Goal: Task Accomplishment & Management: Manage account settings

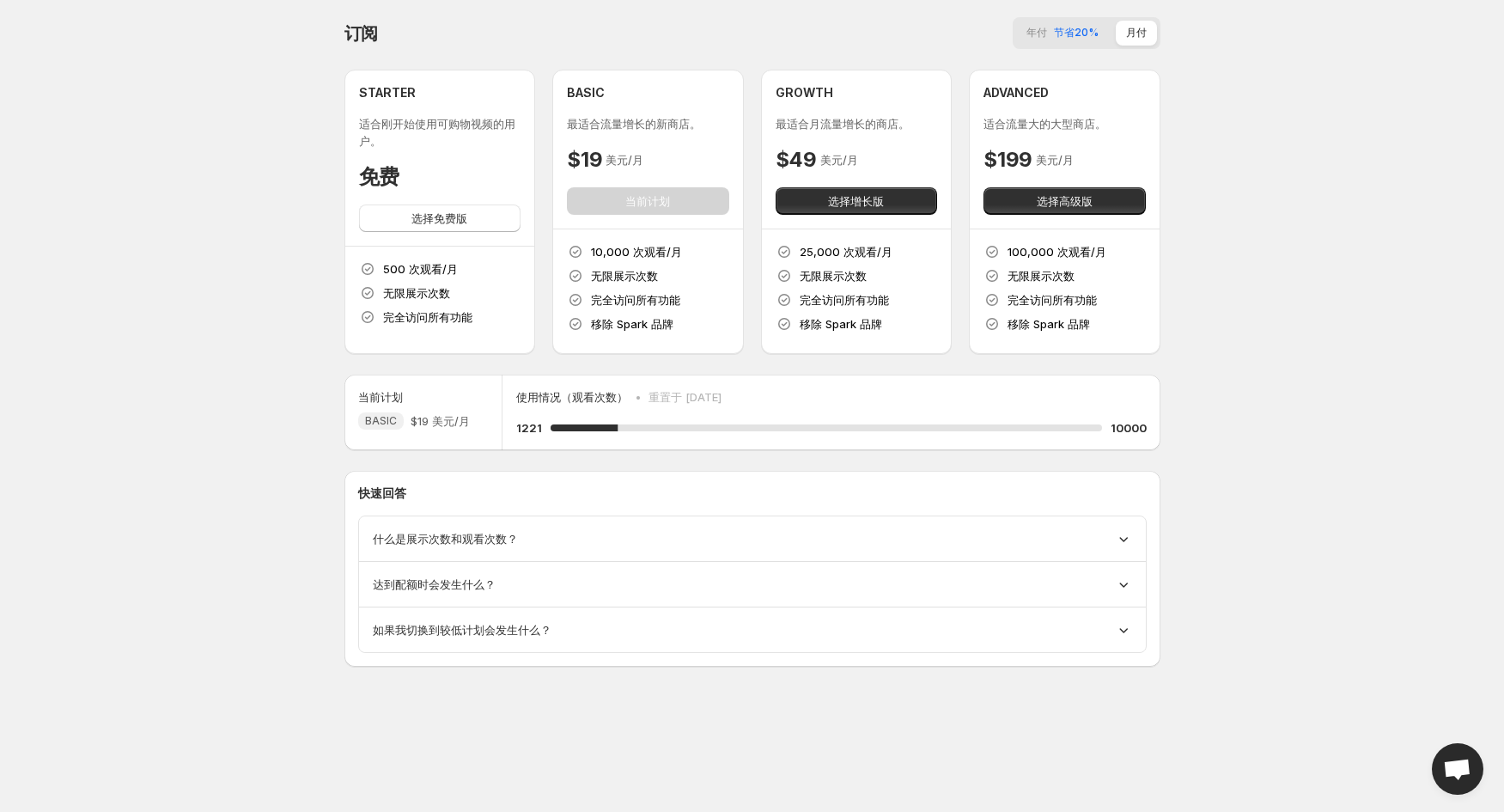
click at [586, 396] on p "使用情况（观看次数）" at bounding box center [571, 396] width 111 height 17
click at [951, 543] on div "什么是展示次数和观看次数？" at bounding box center [752, 538] width 760 height 17
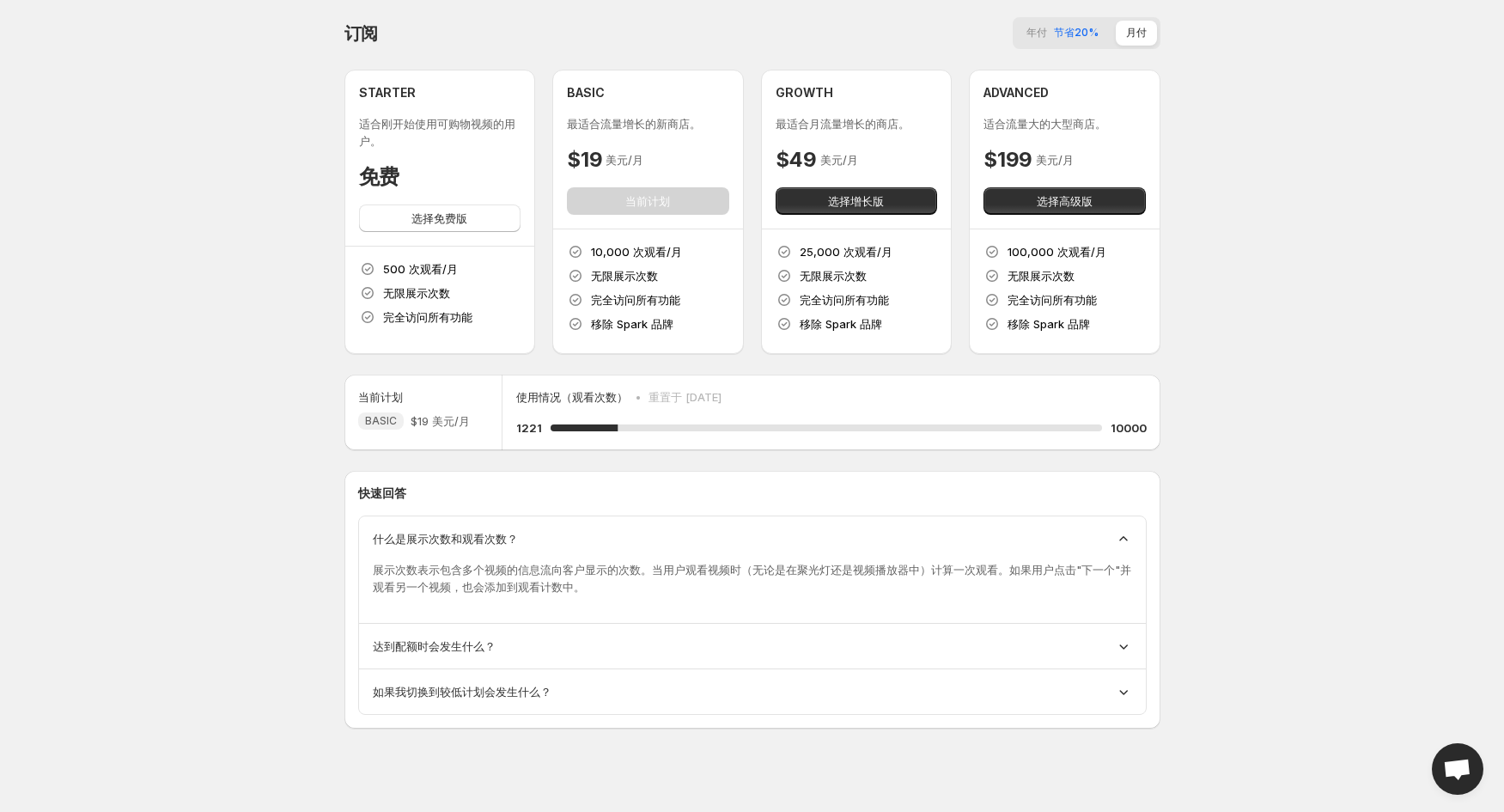
click at [953, 542] on div "什么是展示次数和观看次数？" at bounding box center [752, 538] width 760 height 17
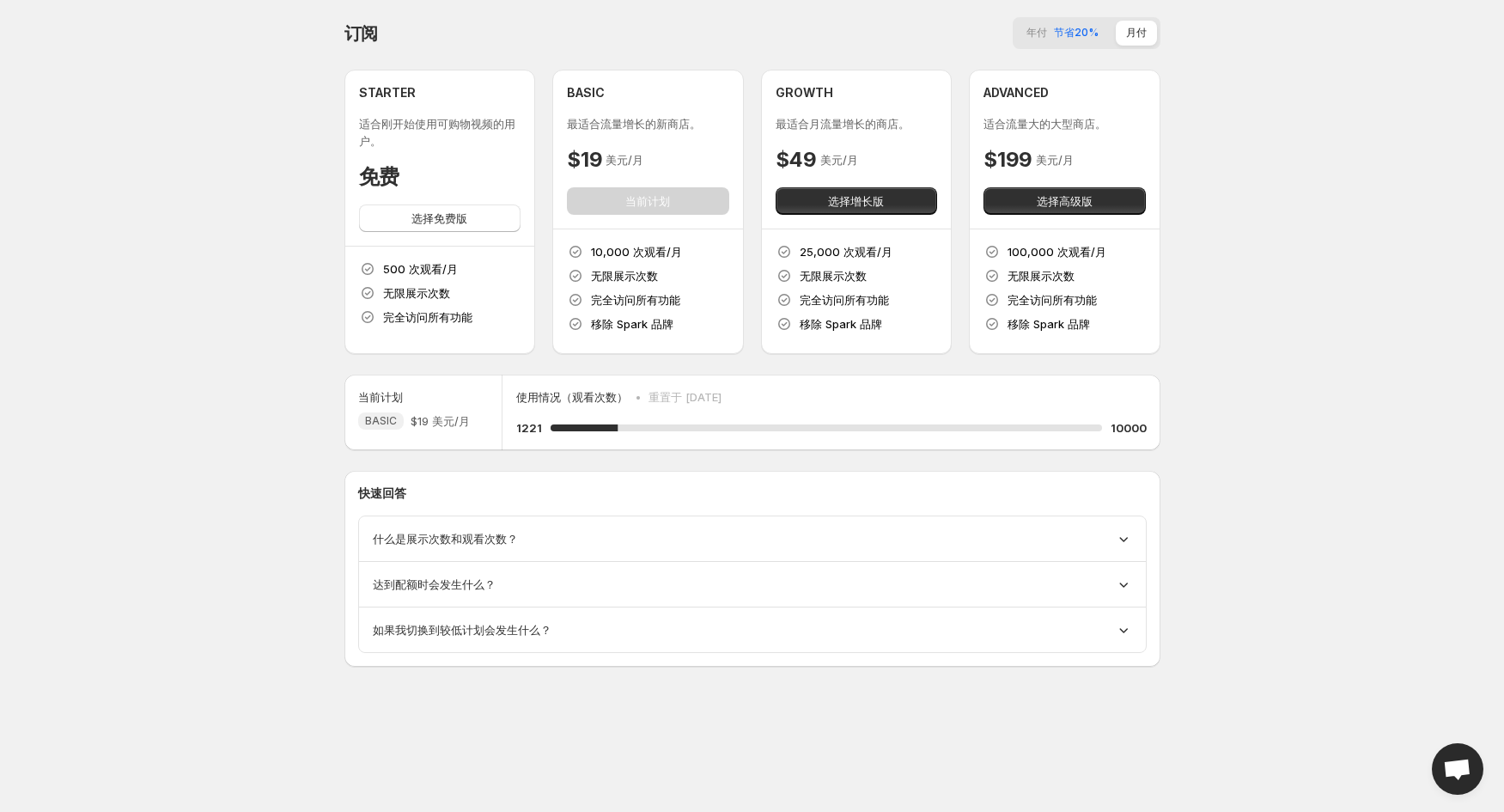
click at [743, 764] on body "首页 信息流 视频 订阅 设置 订阅 年付 节省20% 月付 STARTER 适合刚开始使用可购物视频的用户。 免费 选择免费版 500 次观看/月 无限展示…" at bounding box center [752, 406] width 1504 height 812
click at [756, 525] on div "什么是展示次数和观看次数？" at bounding box center [752, 538] width 786 height 45
click at [1111, 540] on div "什么是展示次数和观看次数？" at bounding box center [752, 538] width 760 height 17
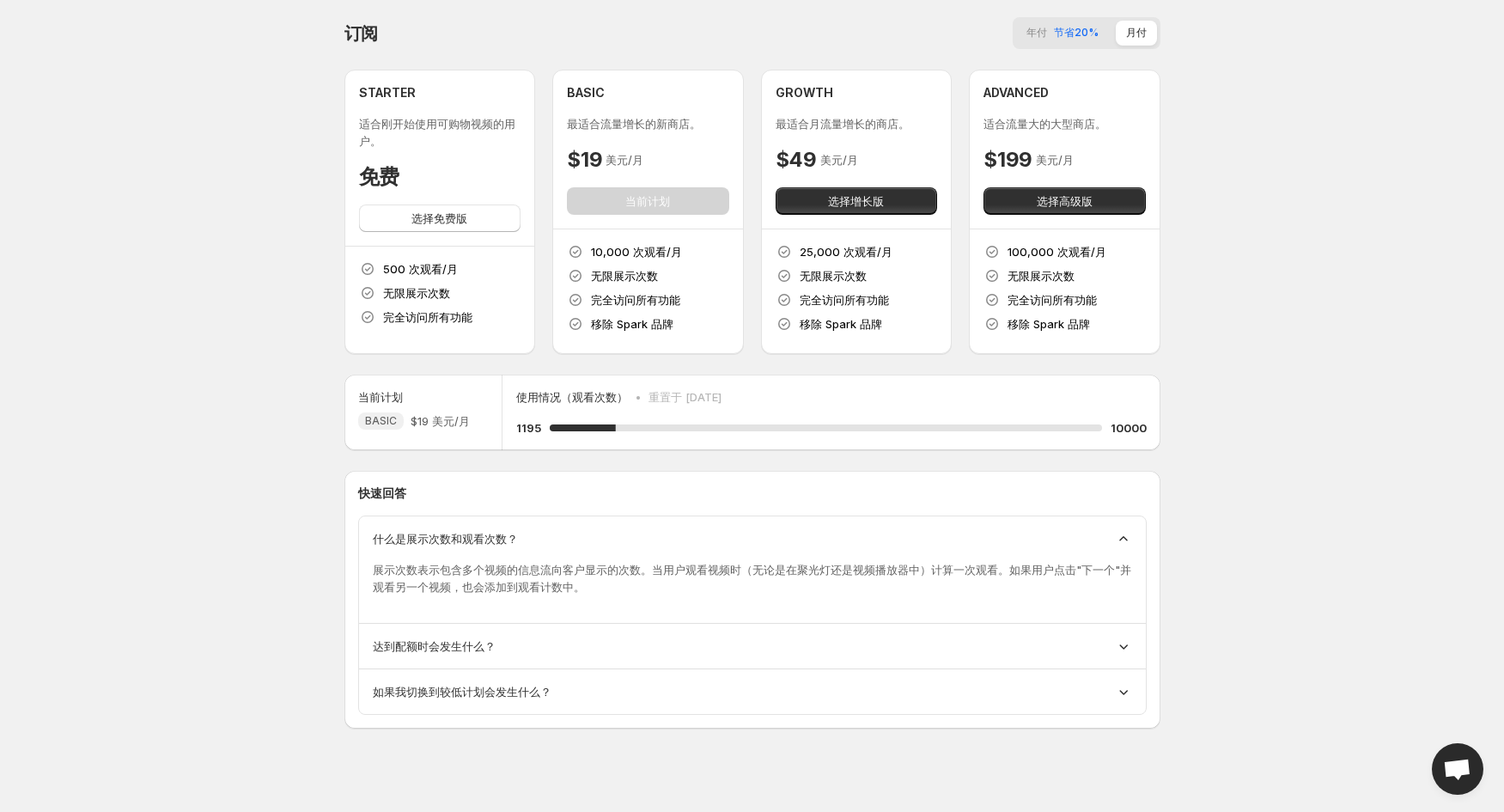
click at [1111, 539] on div "什么是展示次数和观看次数？" at bounding box center [752, 538] width 760 height 17
